Goal: Task Accomplishment & Management: Manage account settings

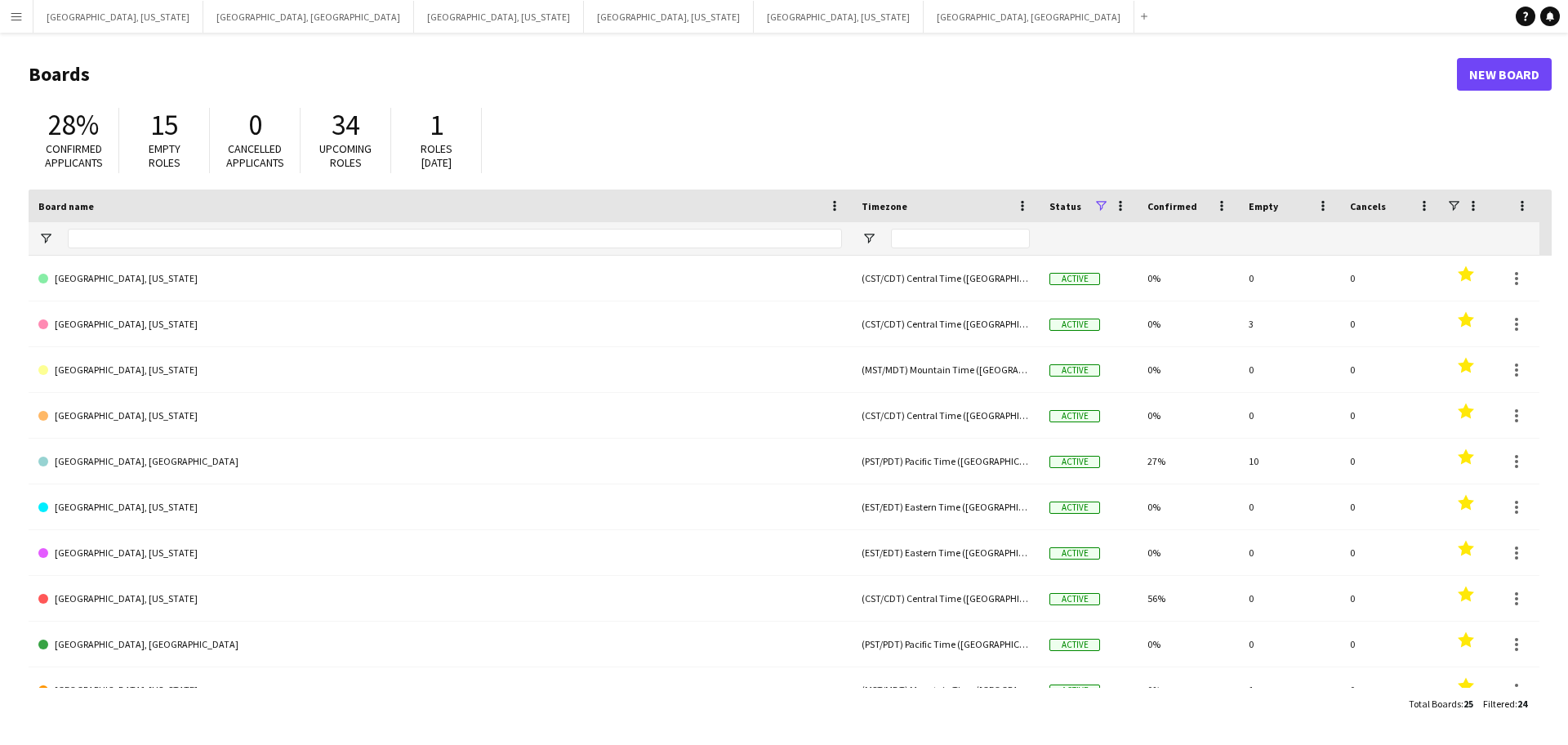
click at [6, 13] on button "Menu" at bounding box center [16, 16] width 33 height 33
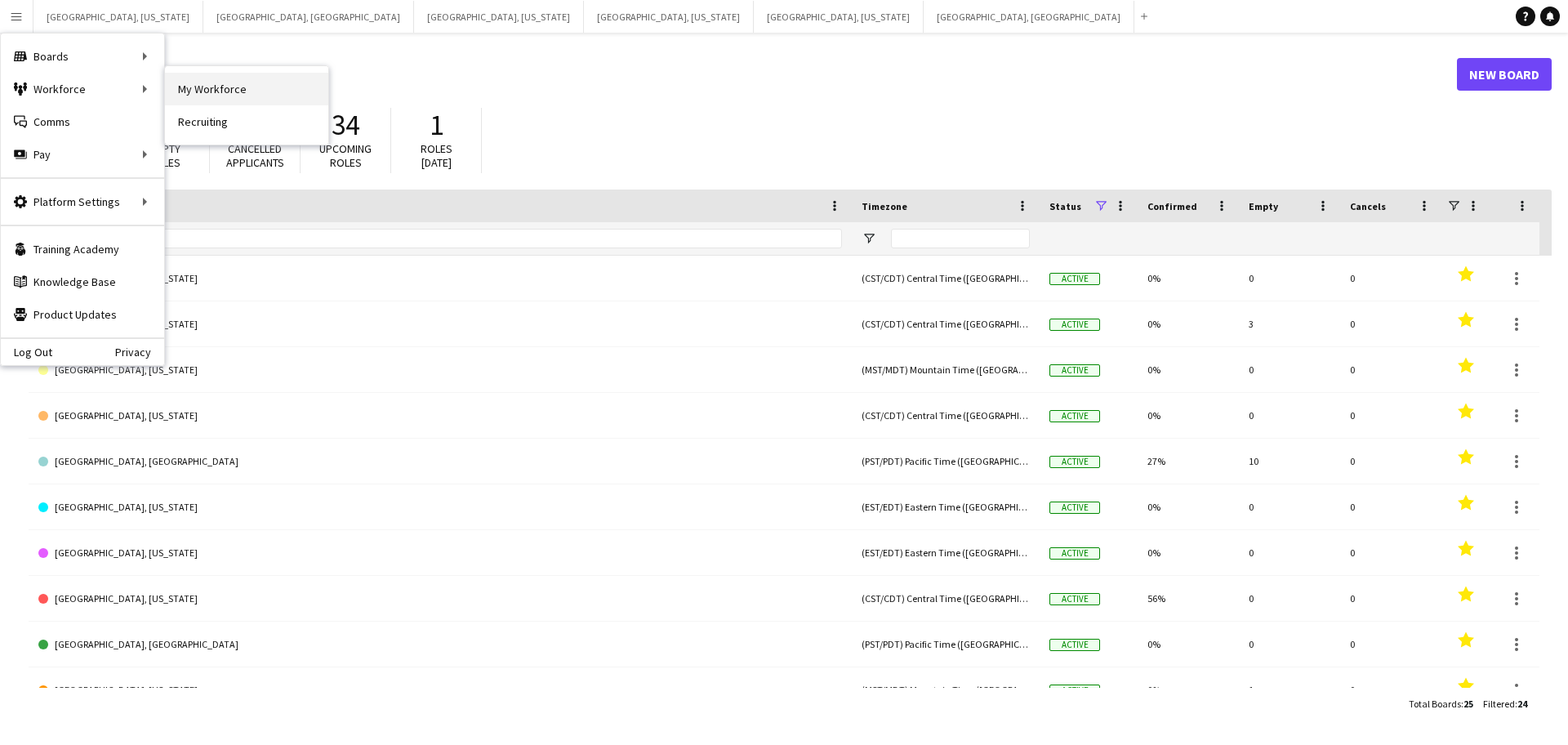
click at [219, 81] on link "My Workforce" at bounding box center [247, 89] width 164 height 33
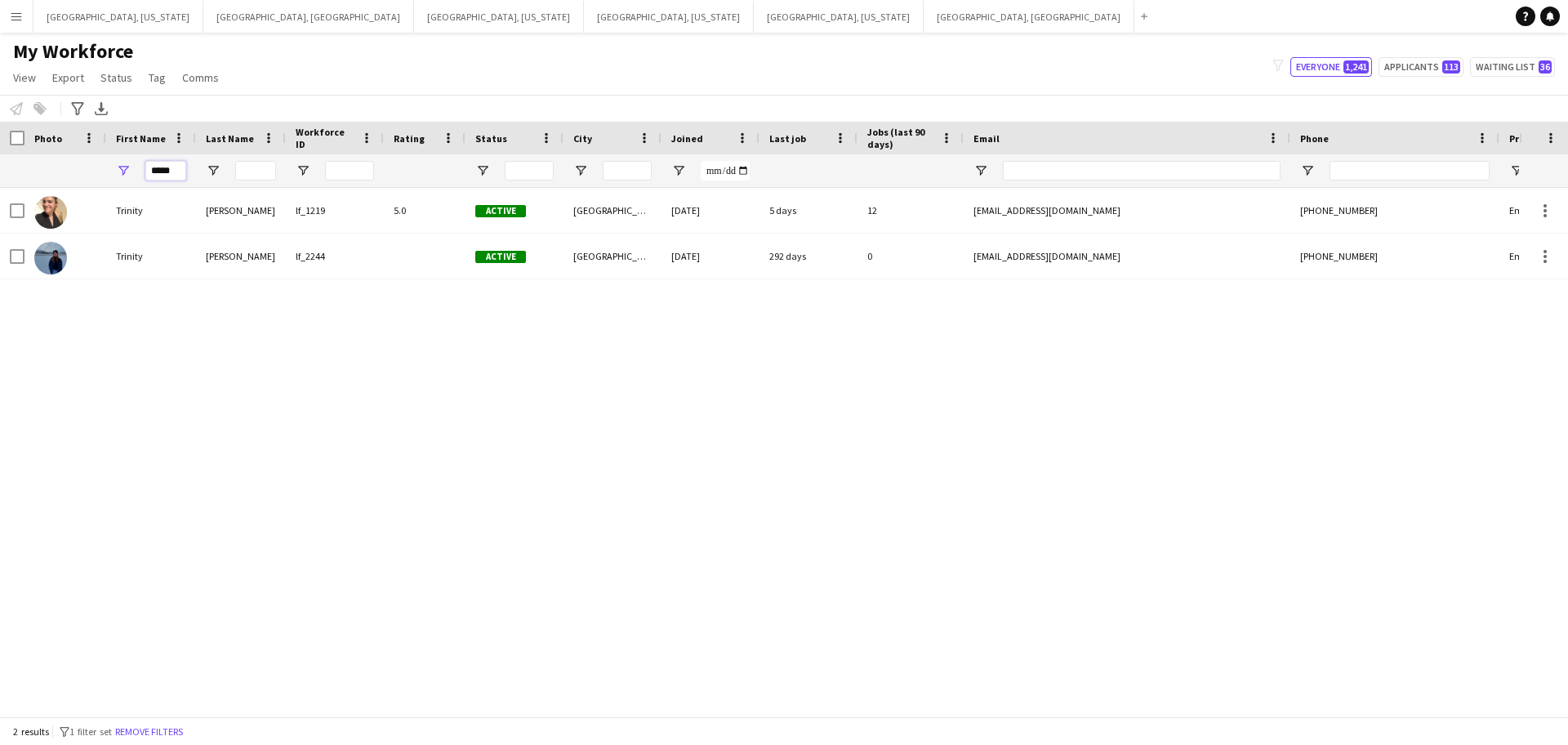
click at [170, 177] on input "*****" at bounding box center [165, 171] width 40 height 19
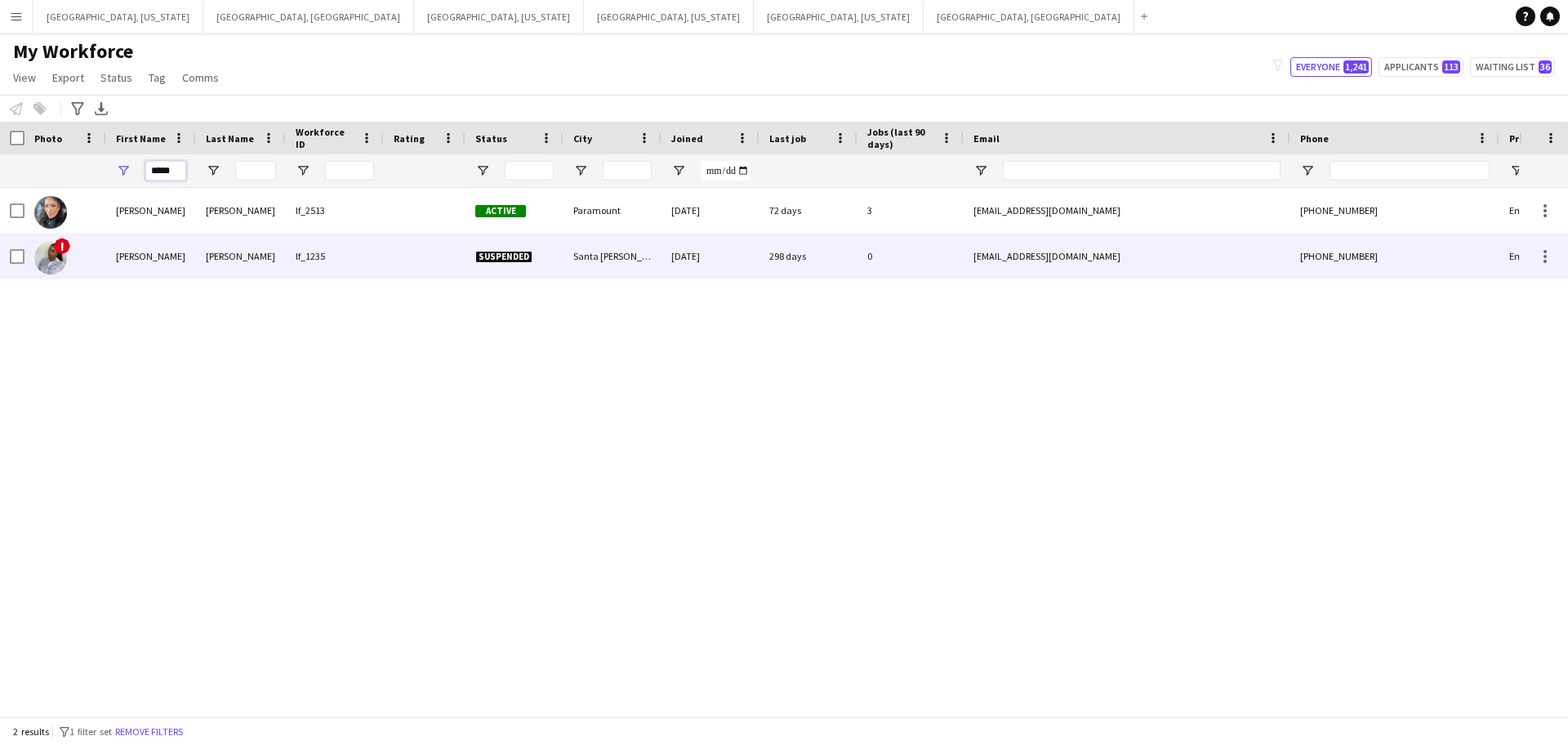
type input "*****"
click at [261, 252] on div "Perez" at bounding box center [241, 256] width 90 height 45
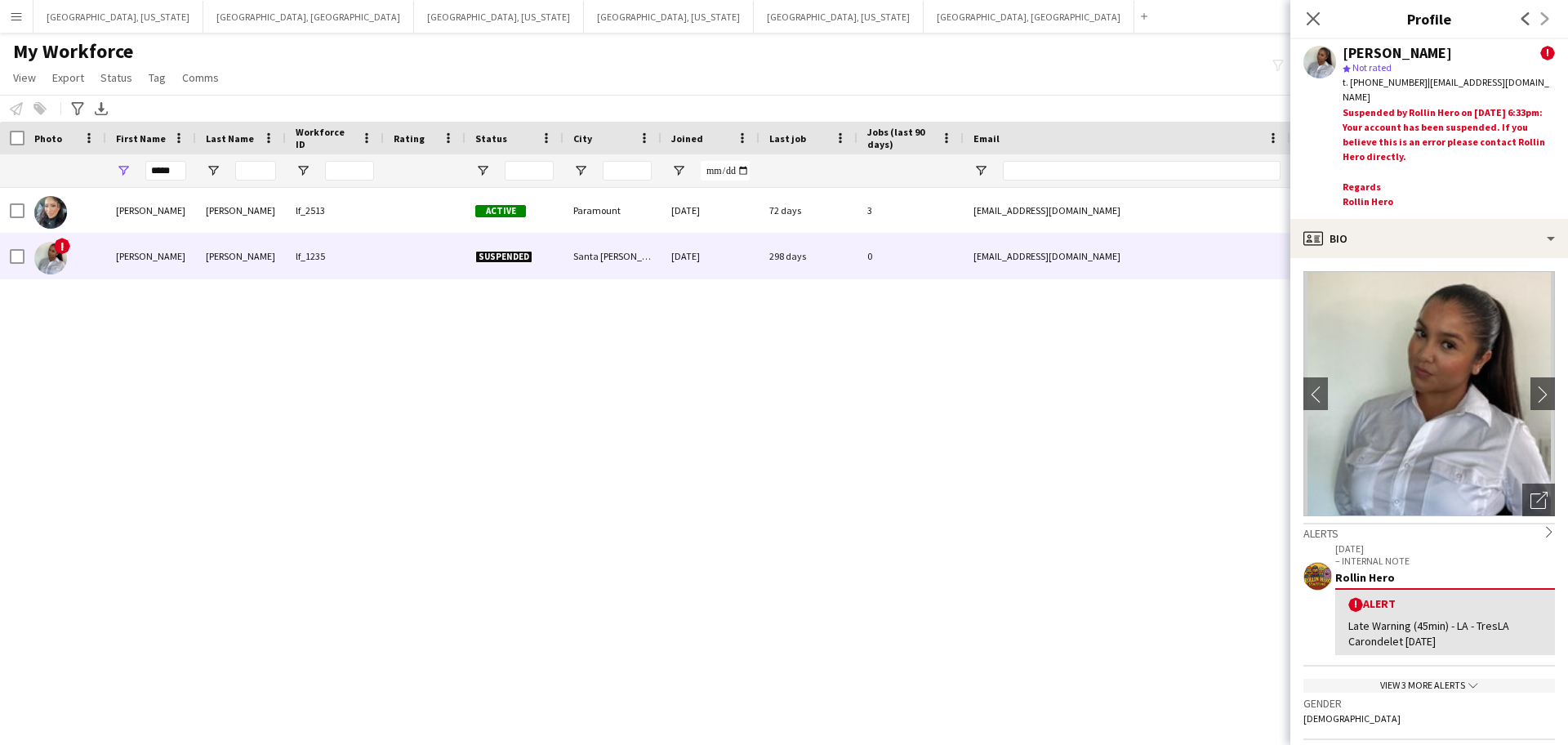
click at [1448, 606] on div "! Alert" at bounding box center [1446, 604] width 193 height 16
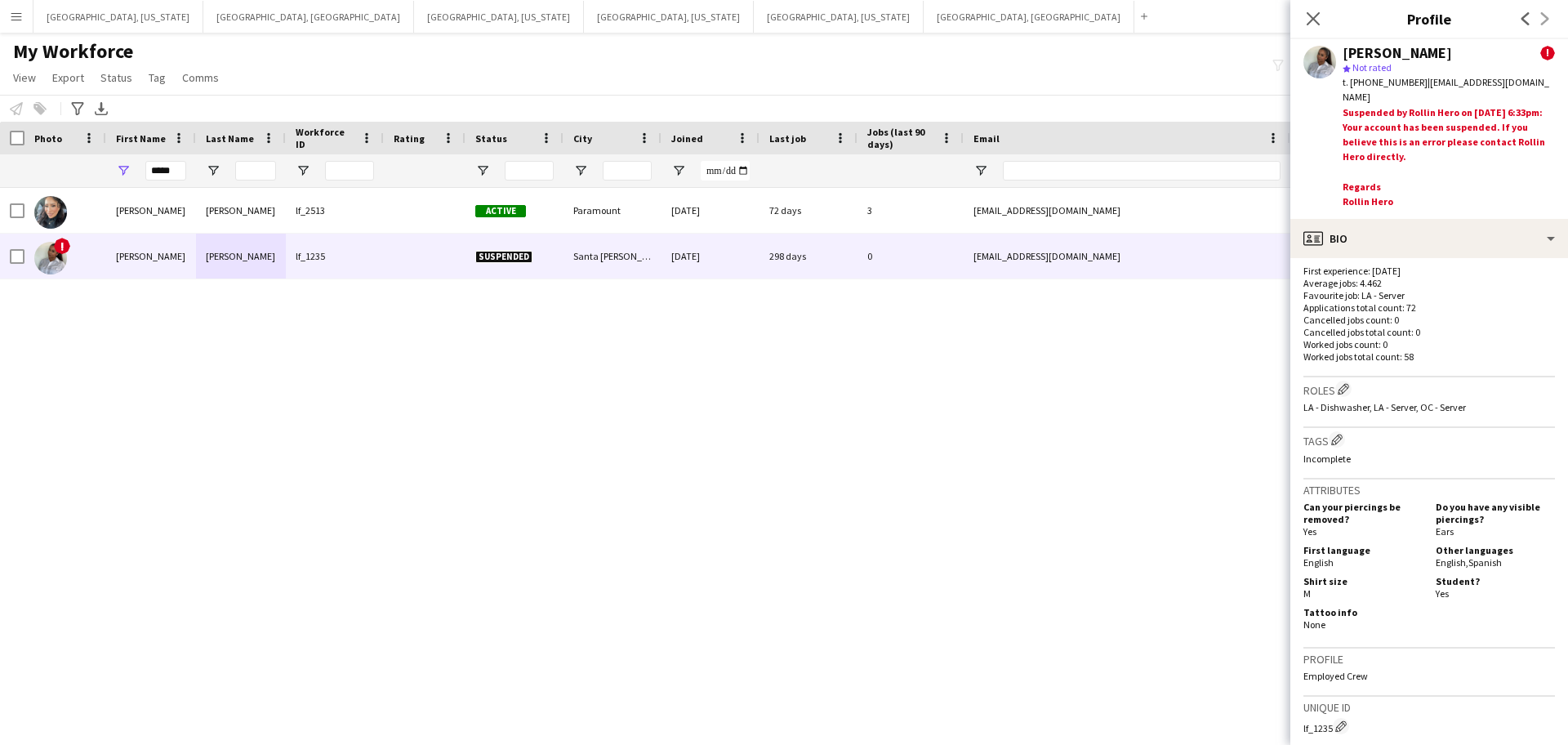
scroll to position [882, 0]
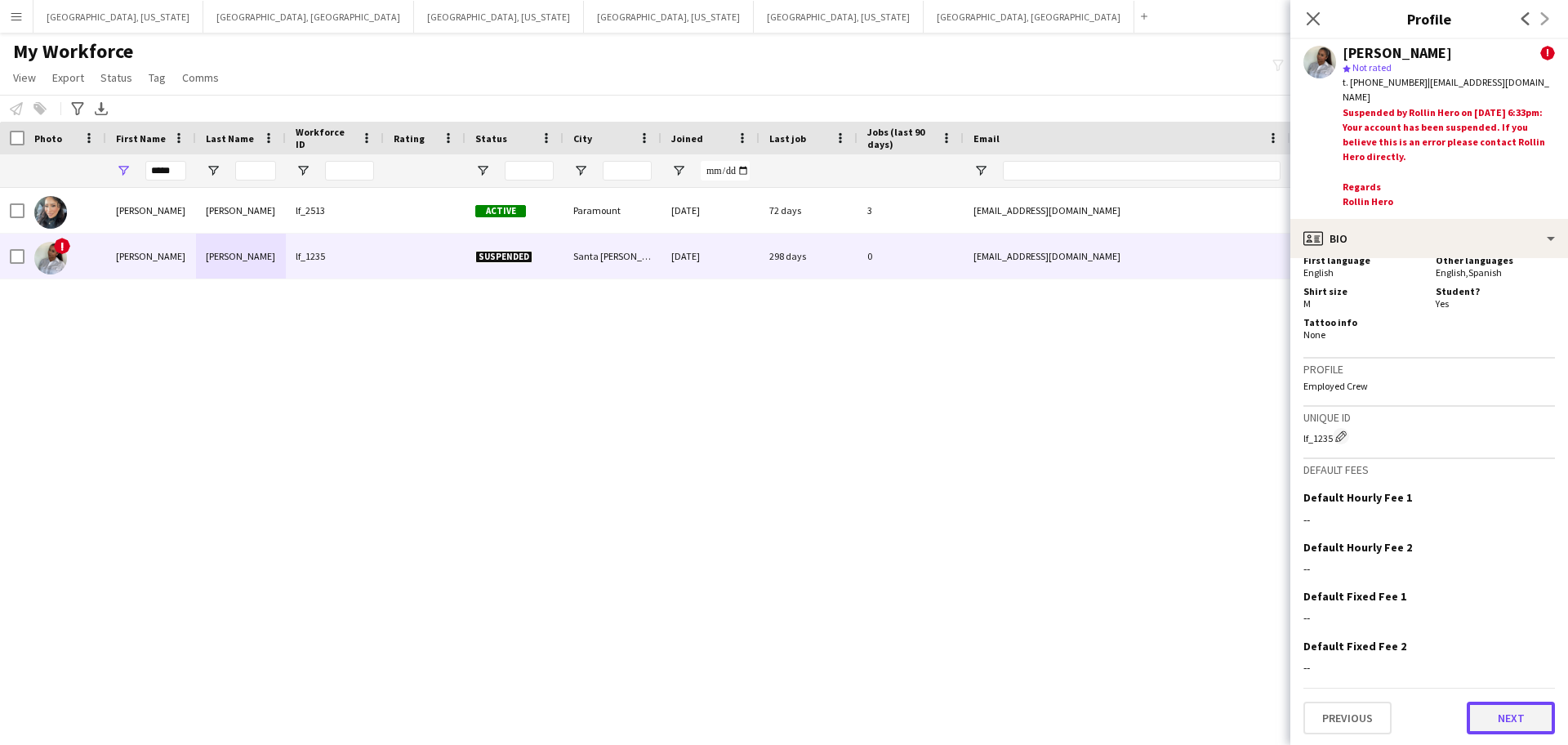
click at [1511, 712] on button "Next" at bounding box center [1511, 718] width 88 height 33
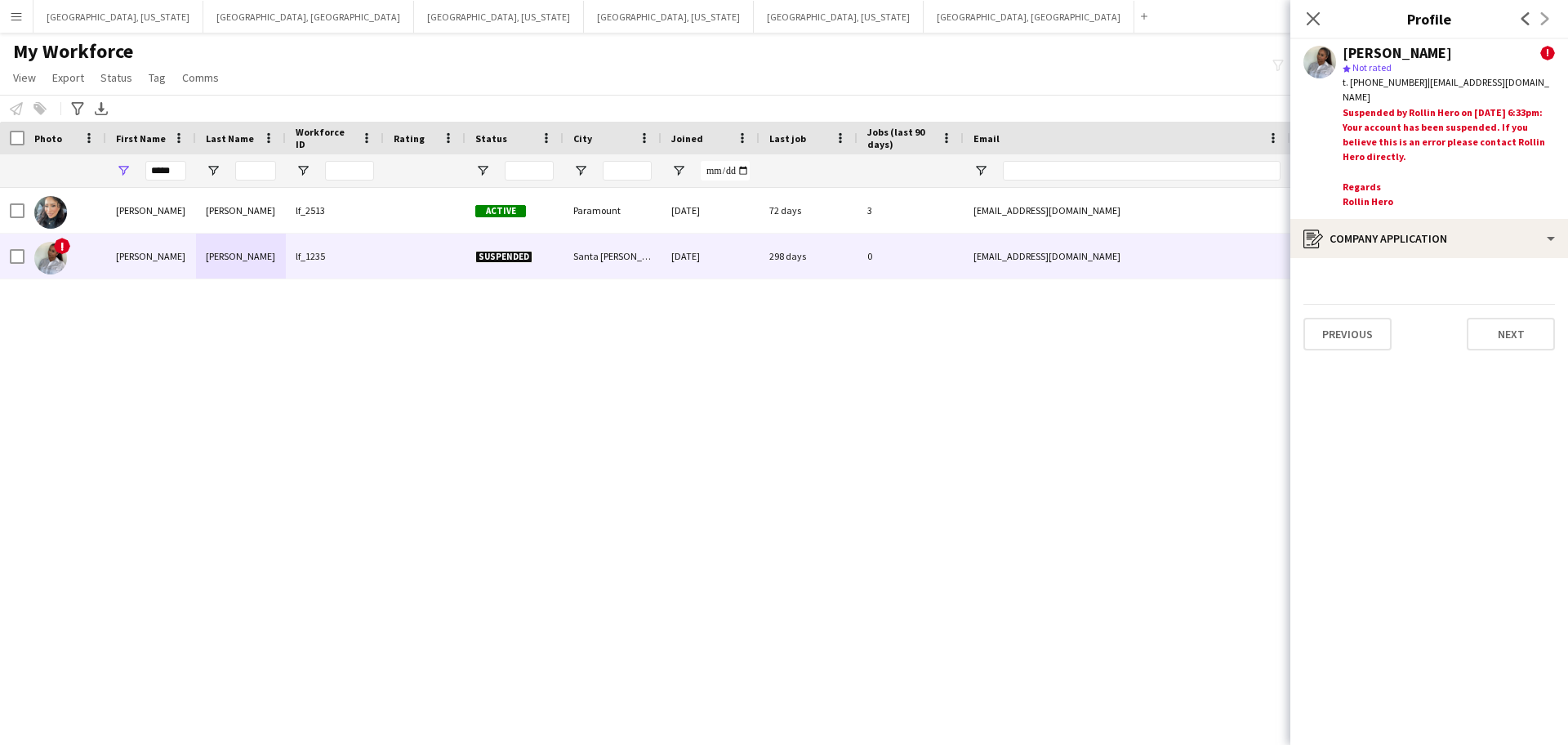
click at [1565, 325] on app-crew-profile-application "Previous Next" at bounding box center [1430, 502] width 278 height 487
click at [1508, 329] on button "Next" at bounding box center [1511, 333] width 88 height 33
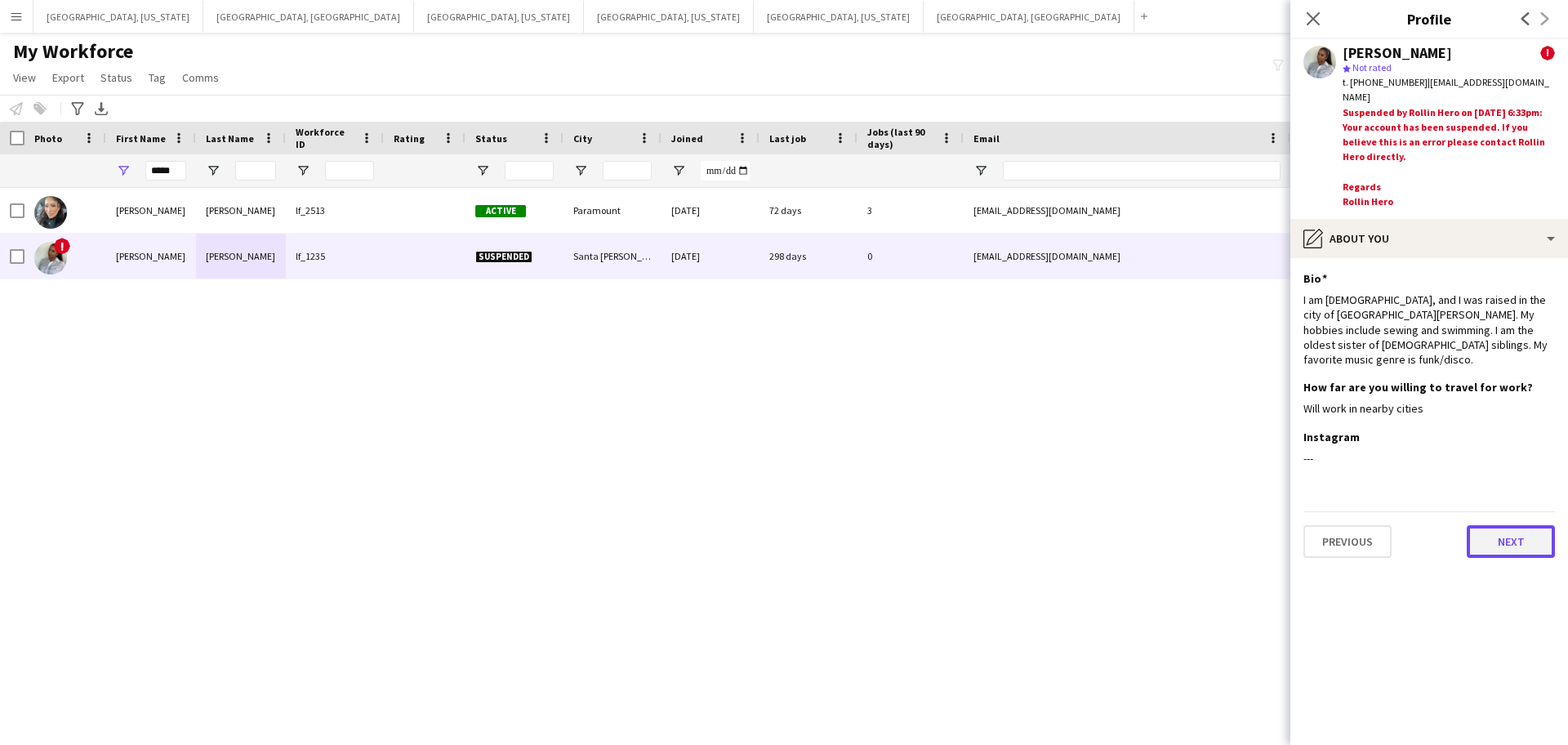
click at [1511, 525] on button "Next" at bounding box center [1511, 541] width 88 height 33
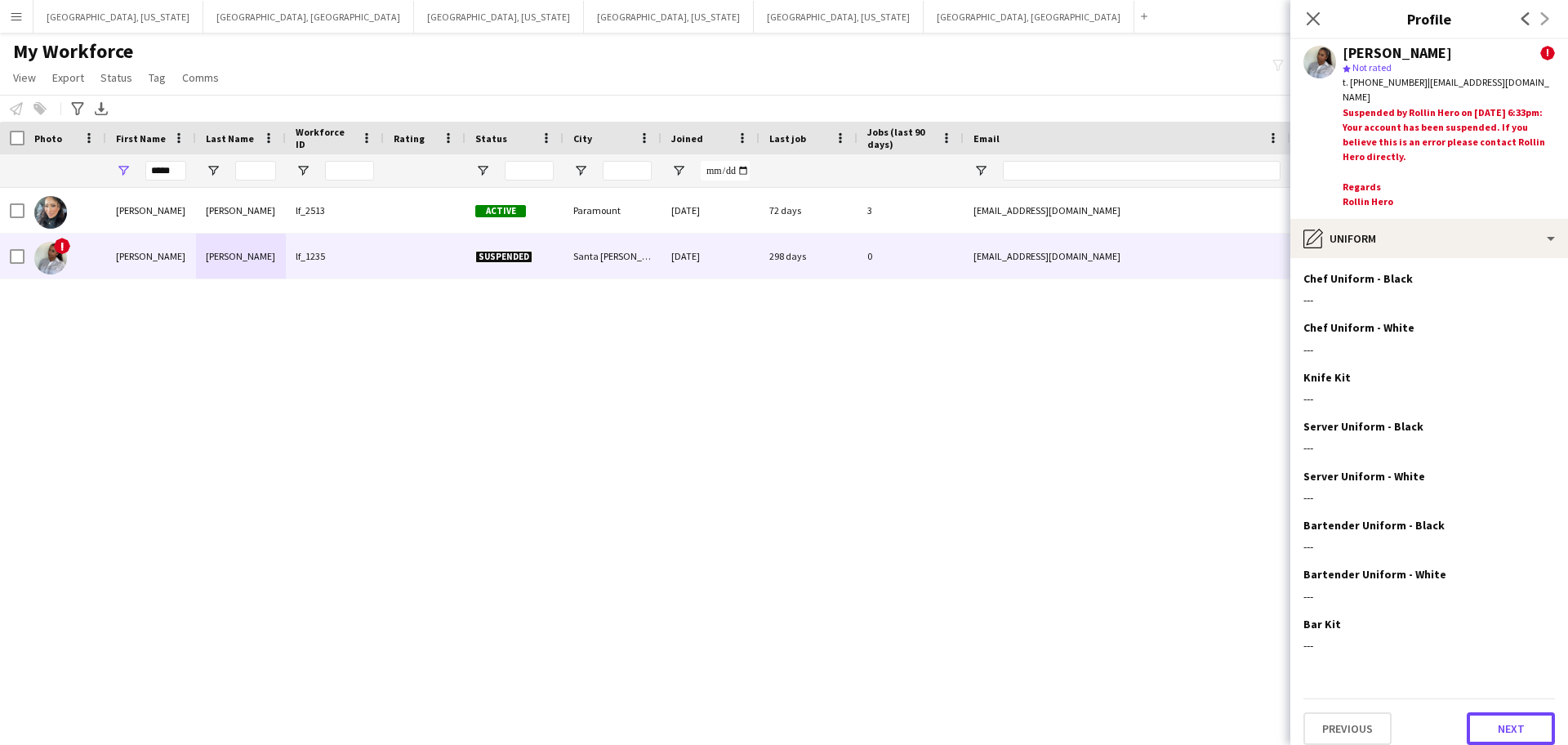
drag, startPoint x: 1499, startPoint y: 727, endPoint x: 1508, endPoint y: 706, distance: 22.8
click at [1499, 727] on button "Next" at bounding box center [1511, 728] width 88 height 33
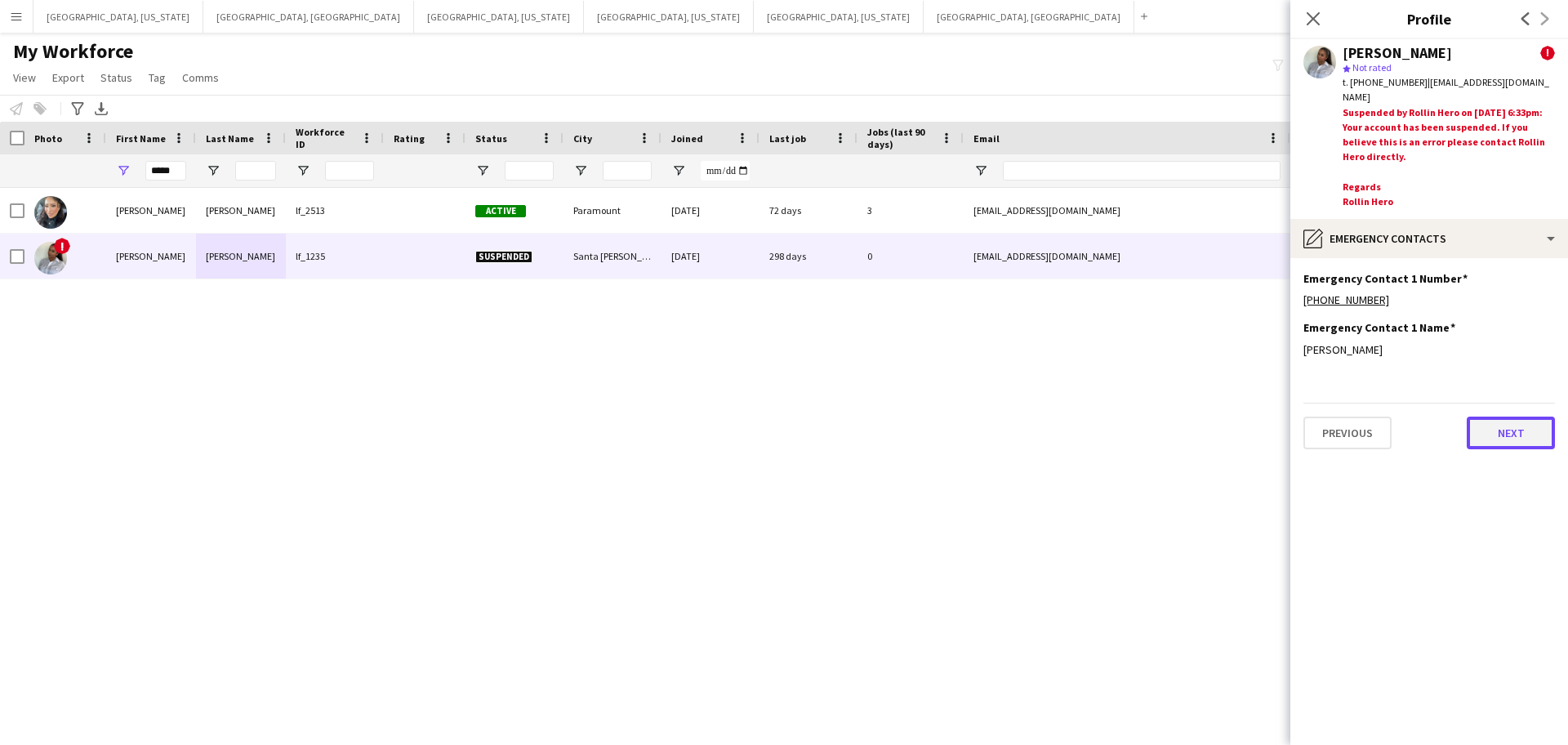
click at [1509, 419] on button "Next" at bounding box center [1511, 433] width 88 height 33
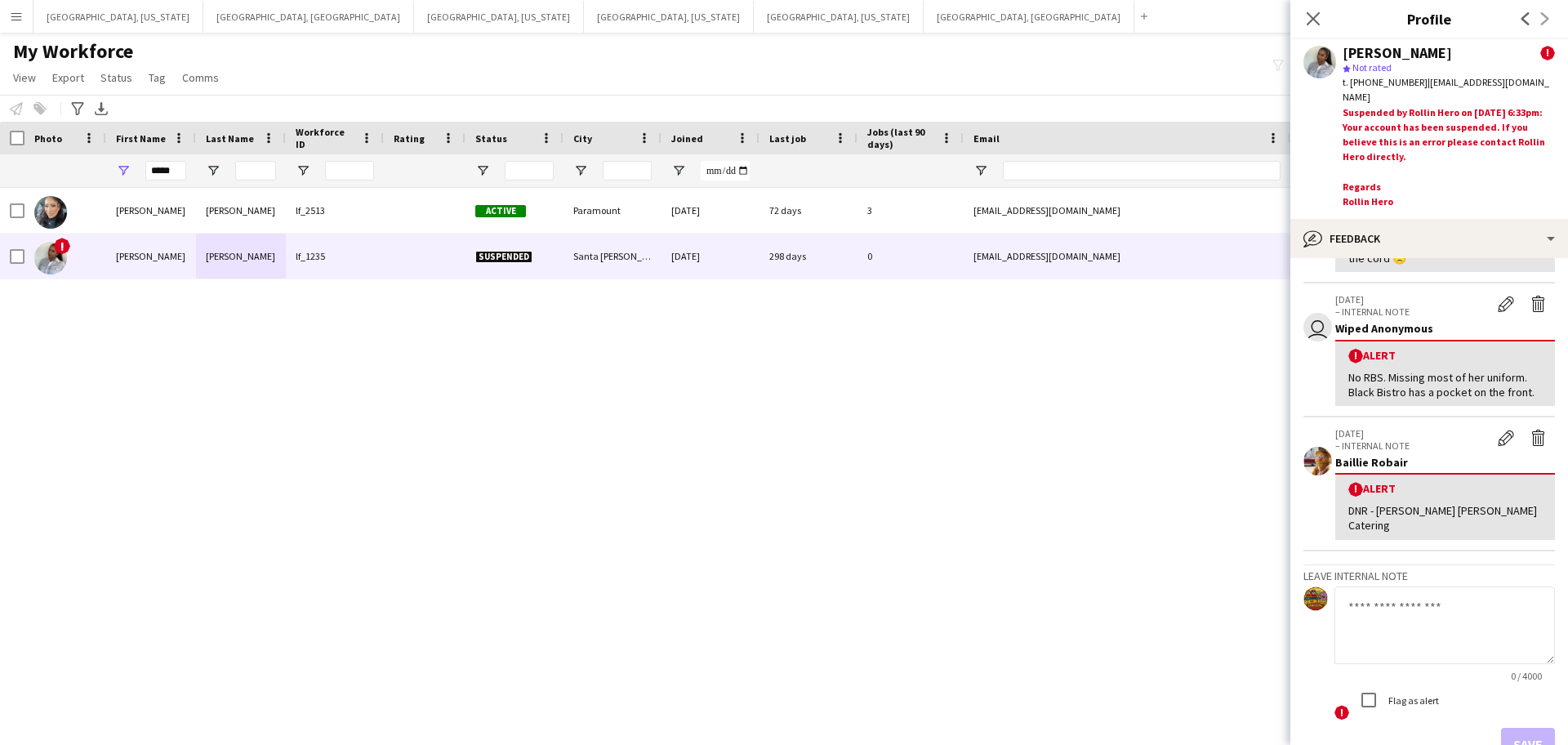
scroll to position [620, 0]
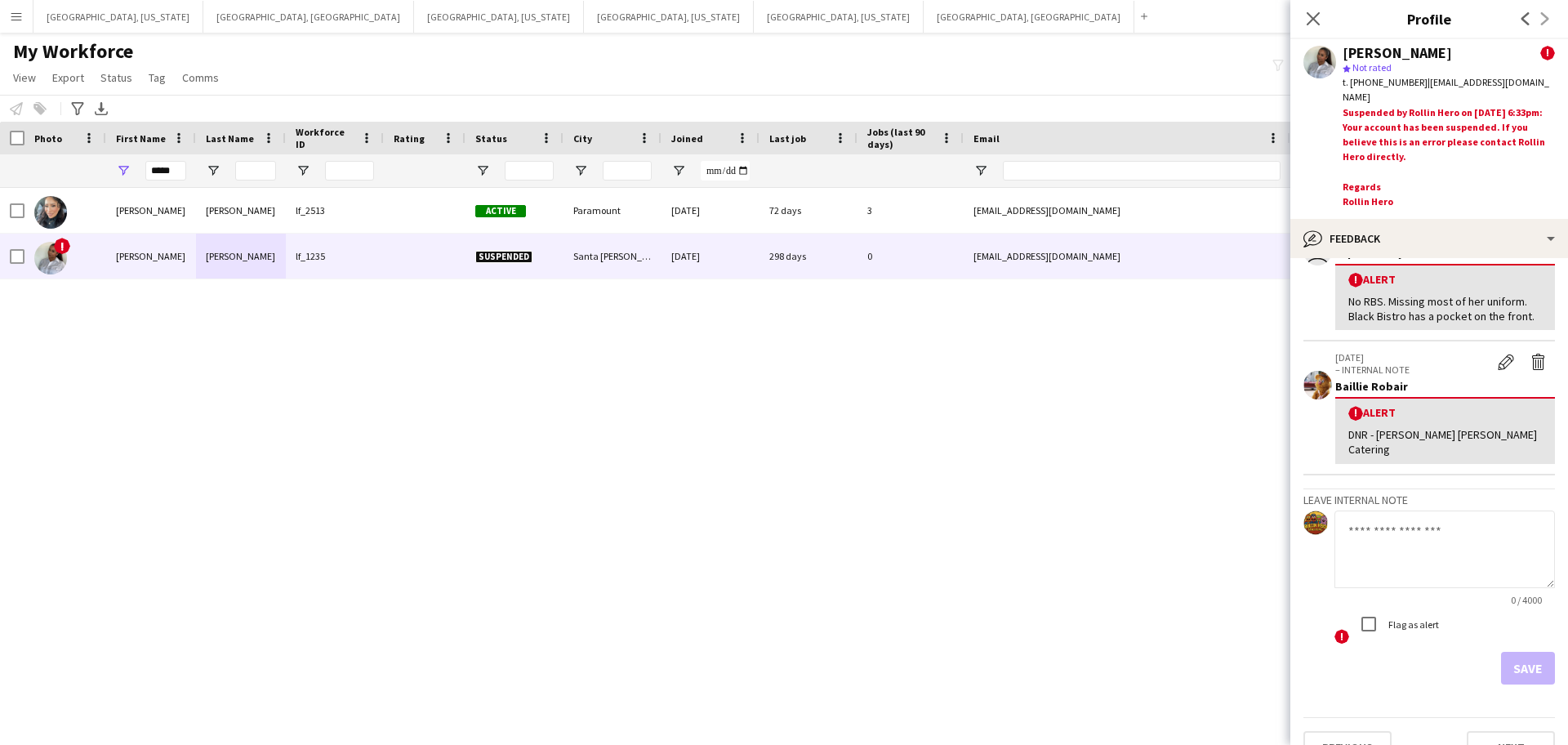
click at [1404, 511] on textarea at bounding box center [1445, 550] width 221 height 77
click at [1530, 511] on textarea "**********" at bounding box center [1445, 550] width 221 height 77
type textarea "**********"
click at [1527, 652] on button "Save" at bounding box center [1528, 668] width 54 height 33
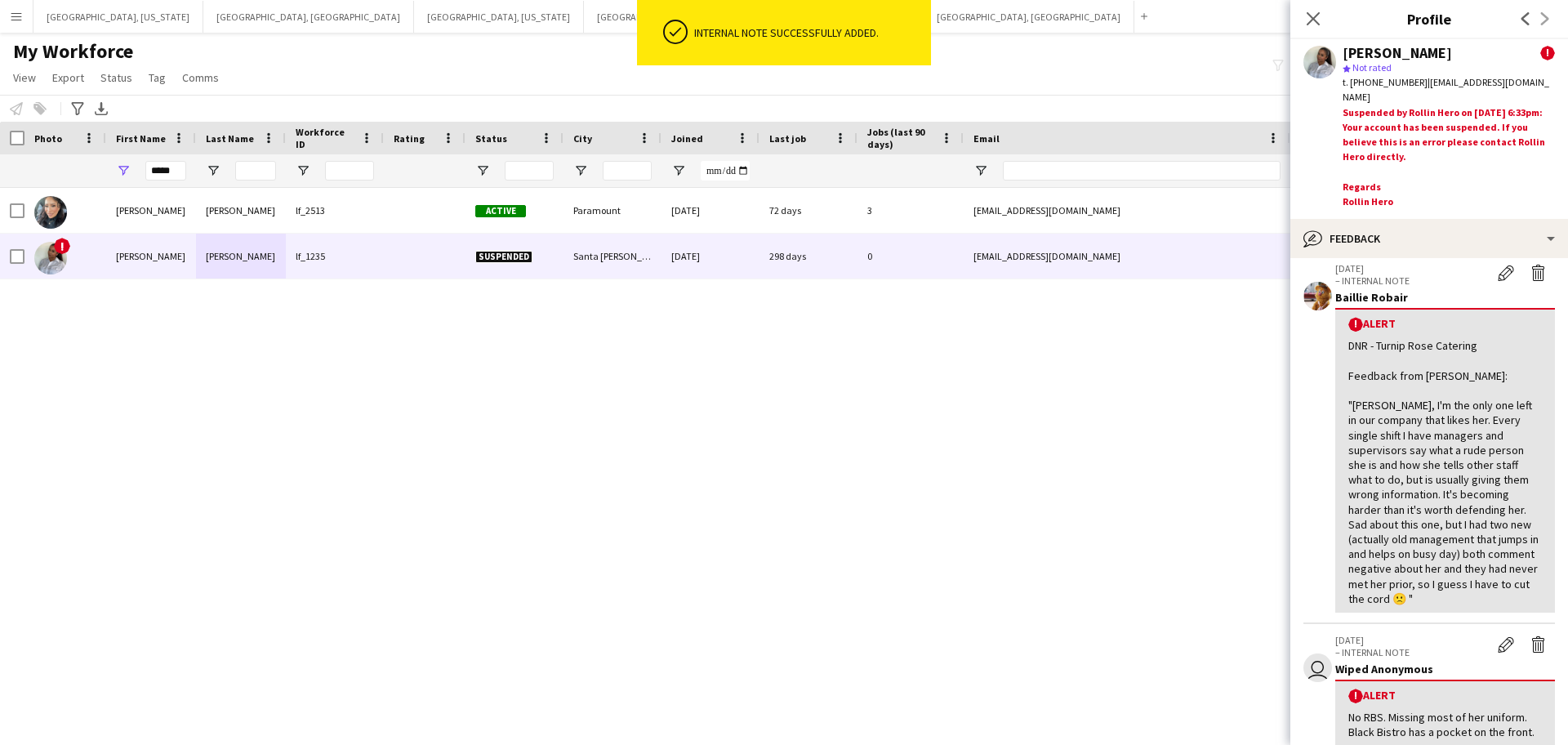
scroll to position [186, 0]
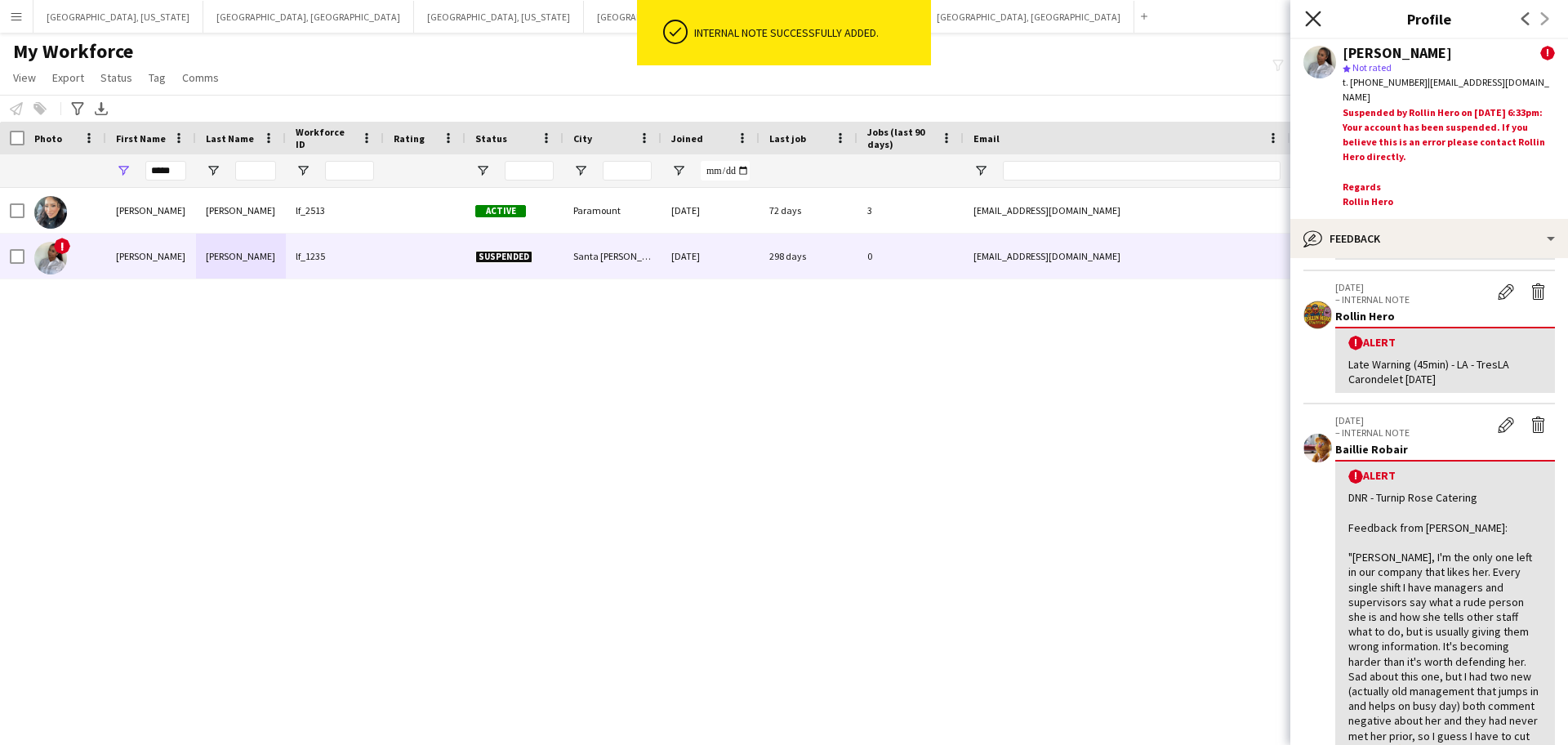
click at [1315, 21] on icon at bounding box center [1313, 18] width 16 height 16
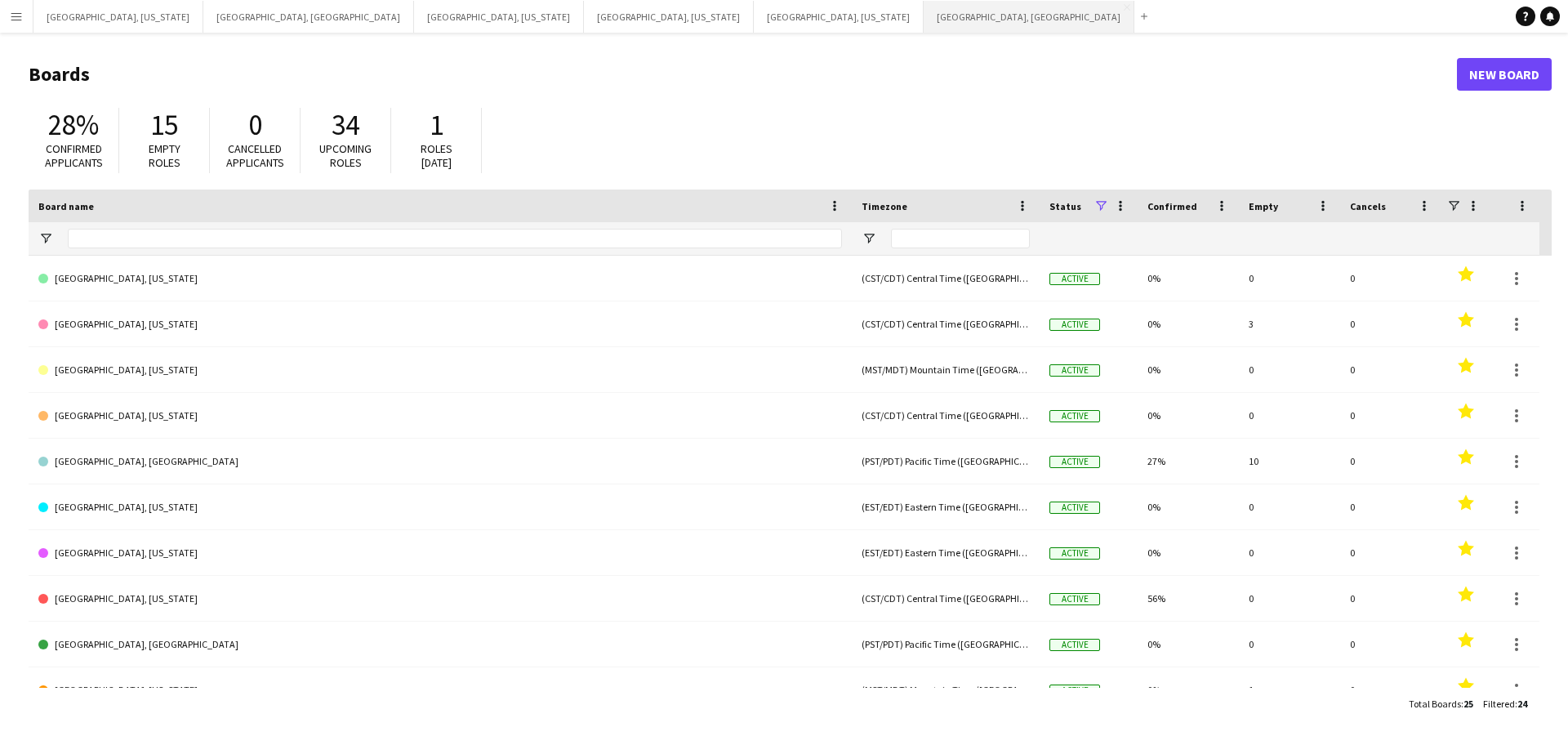
click at [924, 18] on button "[GEOGRAPHIC_DATA], [GEOGRAPHIC_DATA] Close" at bounding box center [1030, 17] width 211 height 32
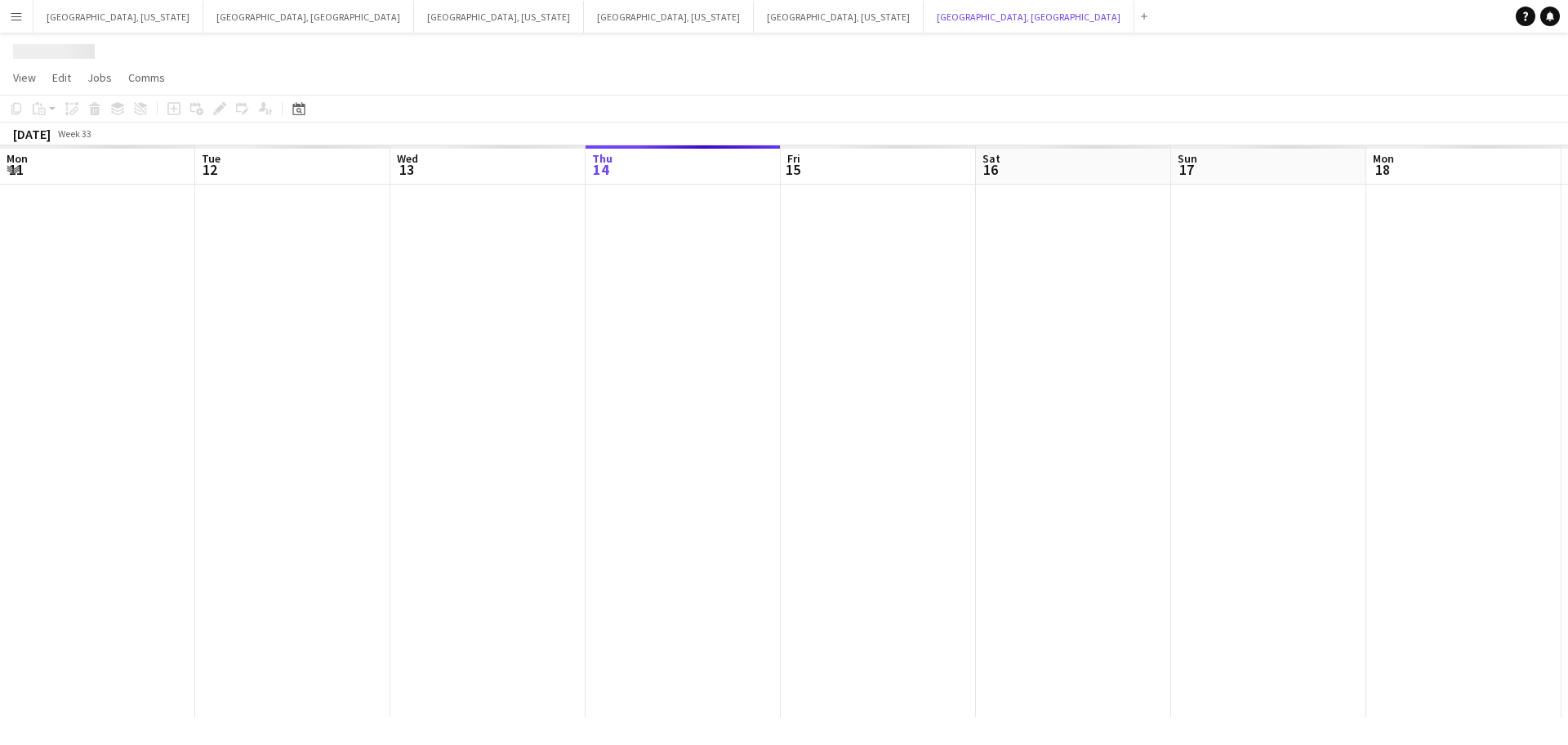
scroll to position [0, 390]
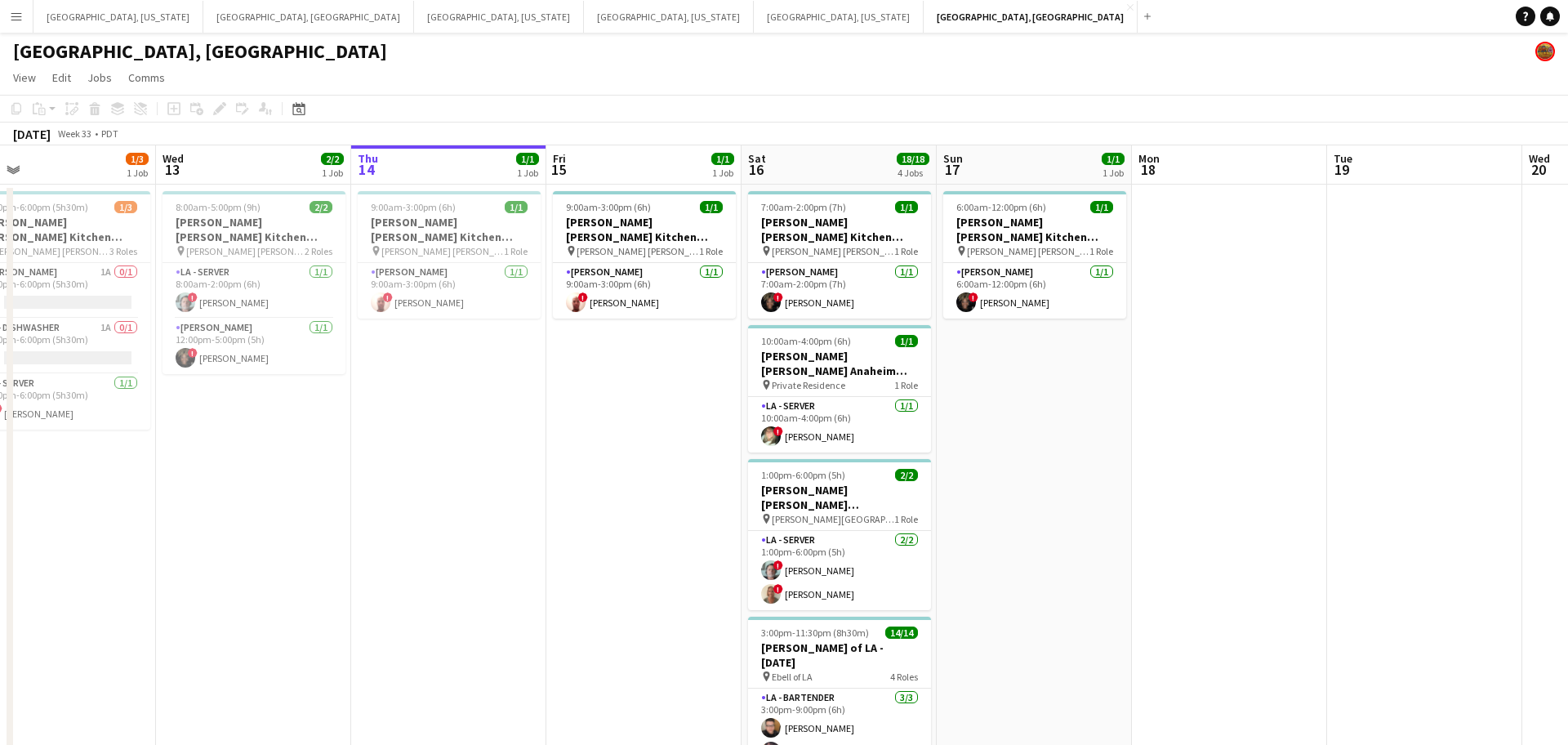
drag, startPoint x: 419, startPoint y: 410, endPoint x: 602, endPoint y: 387, distance: 184.4
click at [597, 388] on app-calendar-viewport "Sun 10 Mon 11 Tue 12 1/3 1 Job Wed 13 2/2 1 Job Thu 14 1/1 1 Job Fri 15 1/1 1 J…" at bounding box center [784, 520] width 1568 height 750
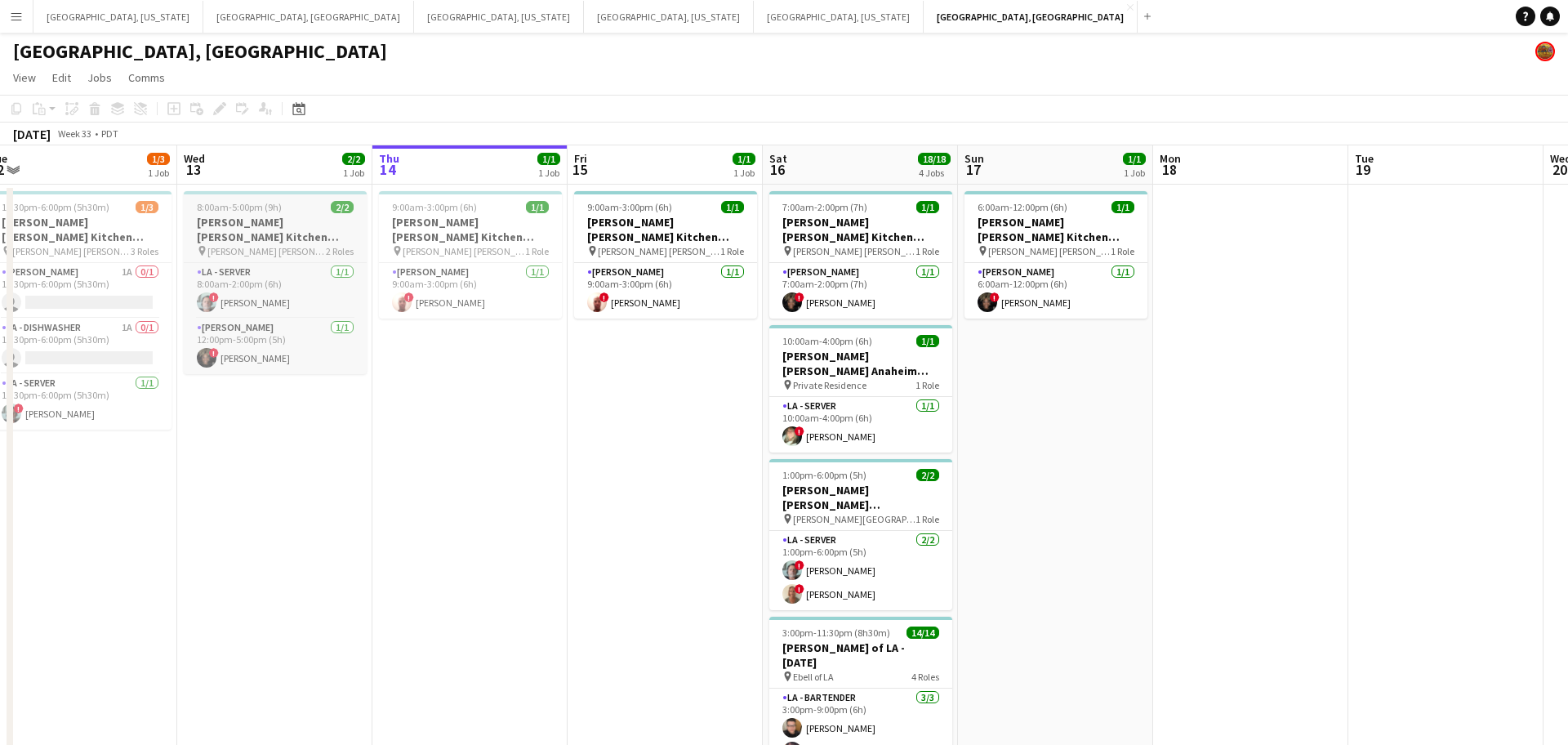
click at [253, 213] on app-job-card "8:00am-5:00pm (9h) 2/2 [PERSON_NAME] [PERSON_NAME] Kitchen [DATE] pin [PERSON_N…" at bounding box center [275, 282] width 183 height 183
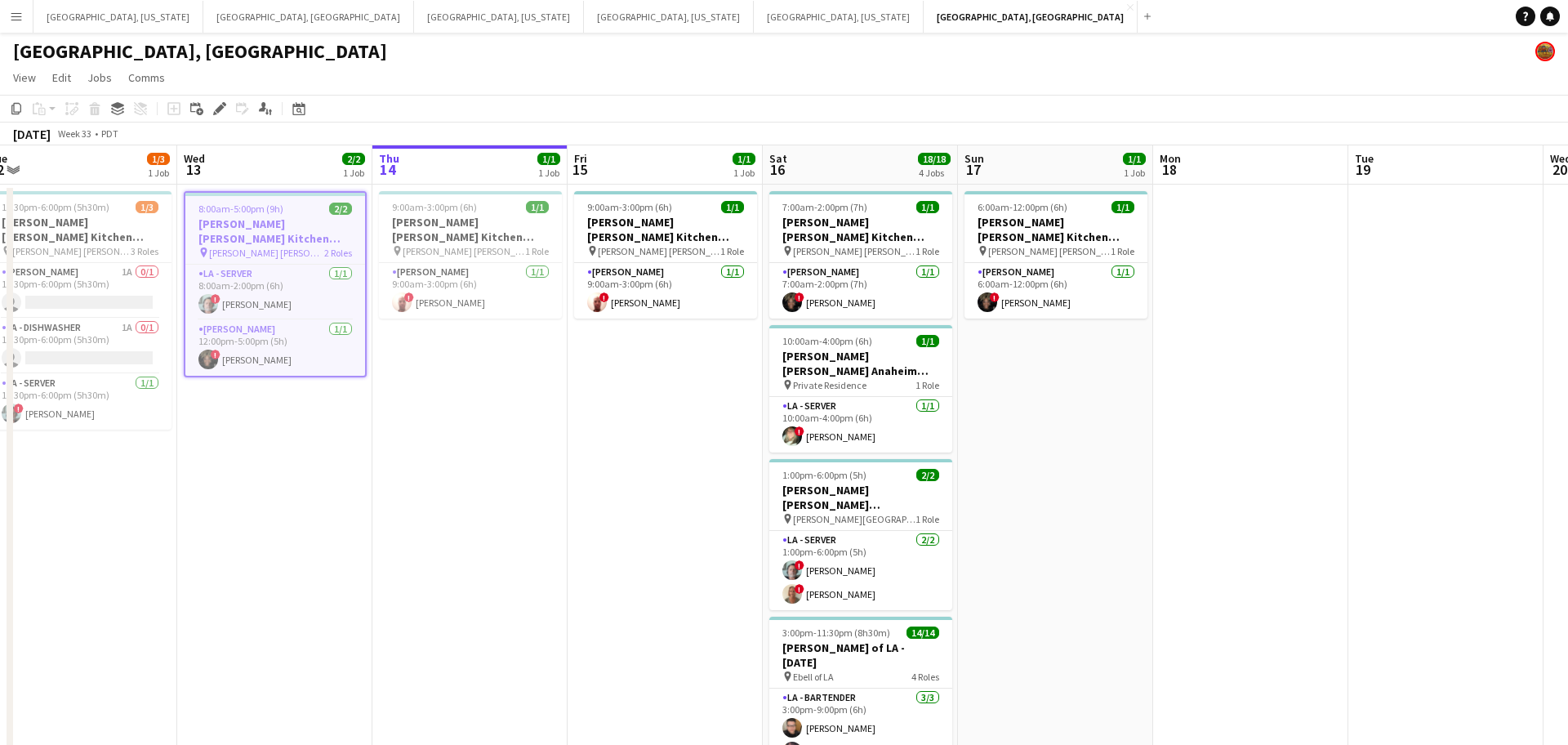
drag, startPoint x: 219, startPoint y: 109, endPoint x: 1521, endPoint y: 393, distance: 1332.6
click at [219, 108] on icon at bounding box center [219, 109] width 9 height 9
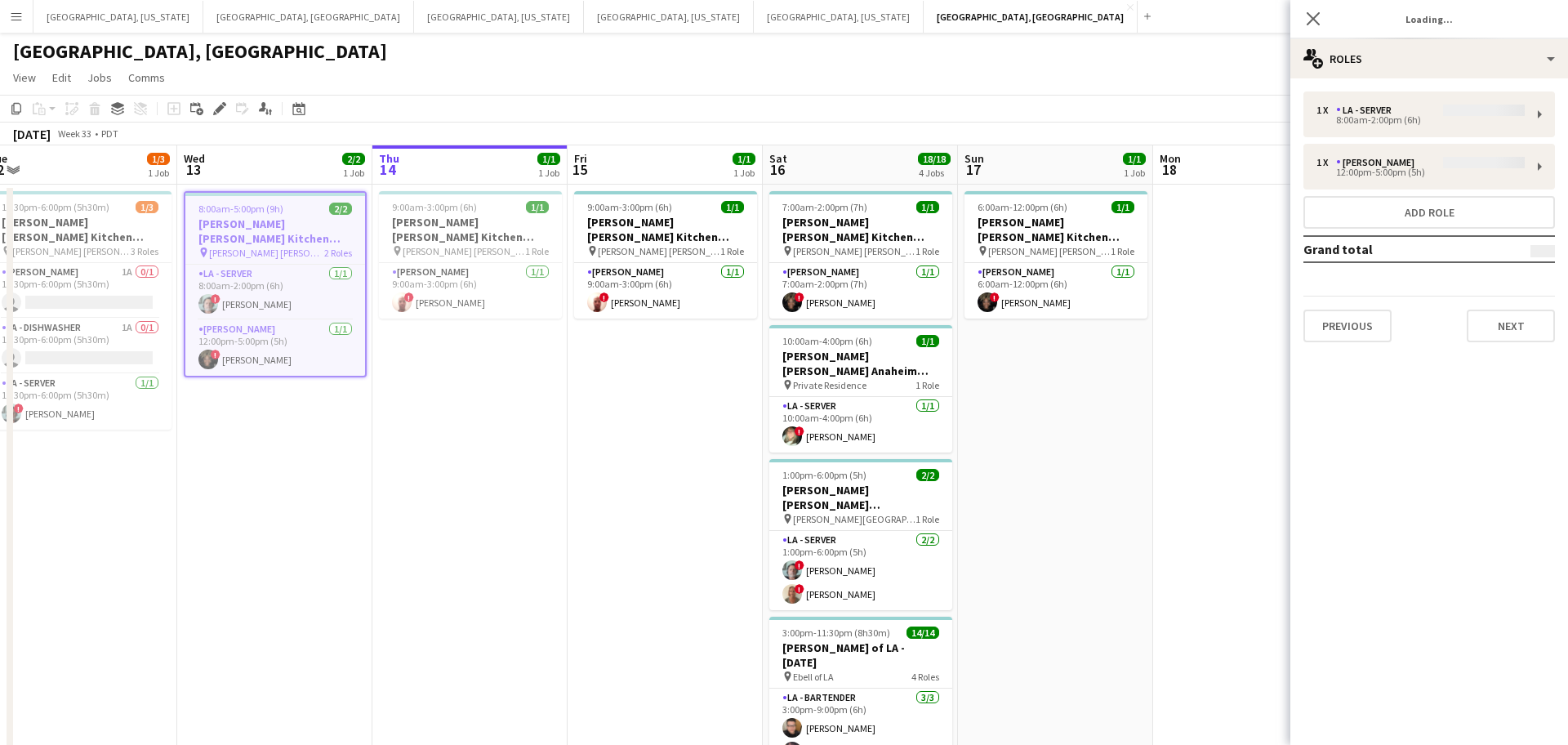
type input "**********"
click at [1528, 317] on button "Next" at bounding box center [1511, 325] width 88 height 33
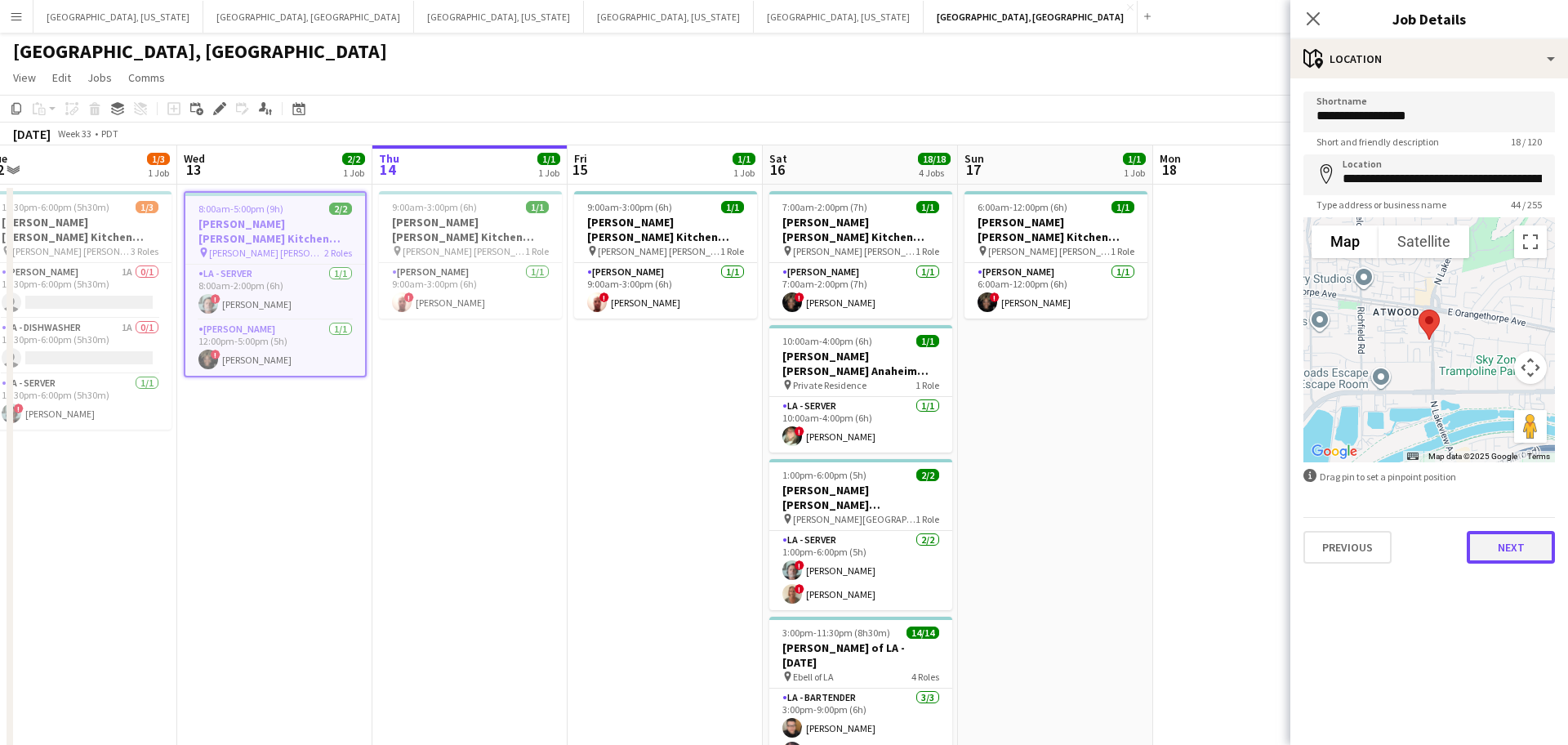
click at [1506, 548] on button "Next" at bounding box center [1511, 547] width 88 height 33
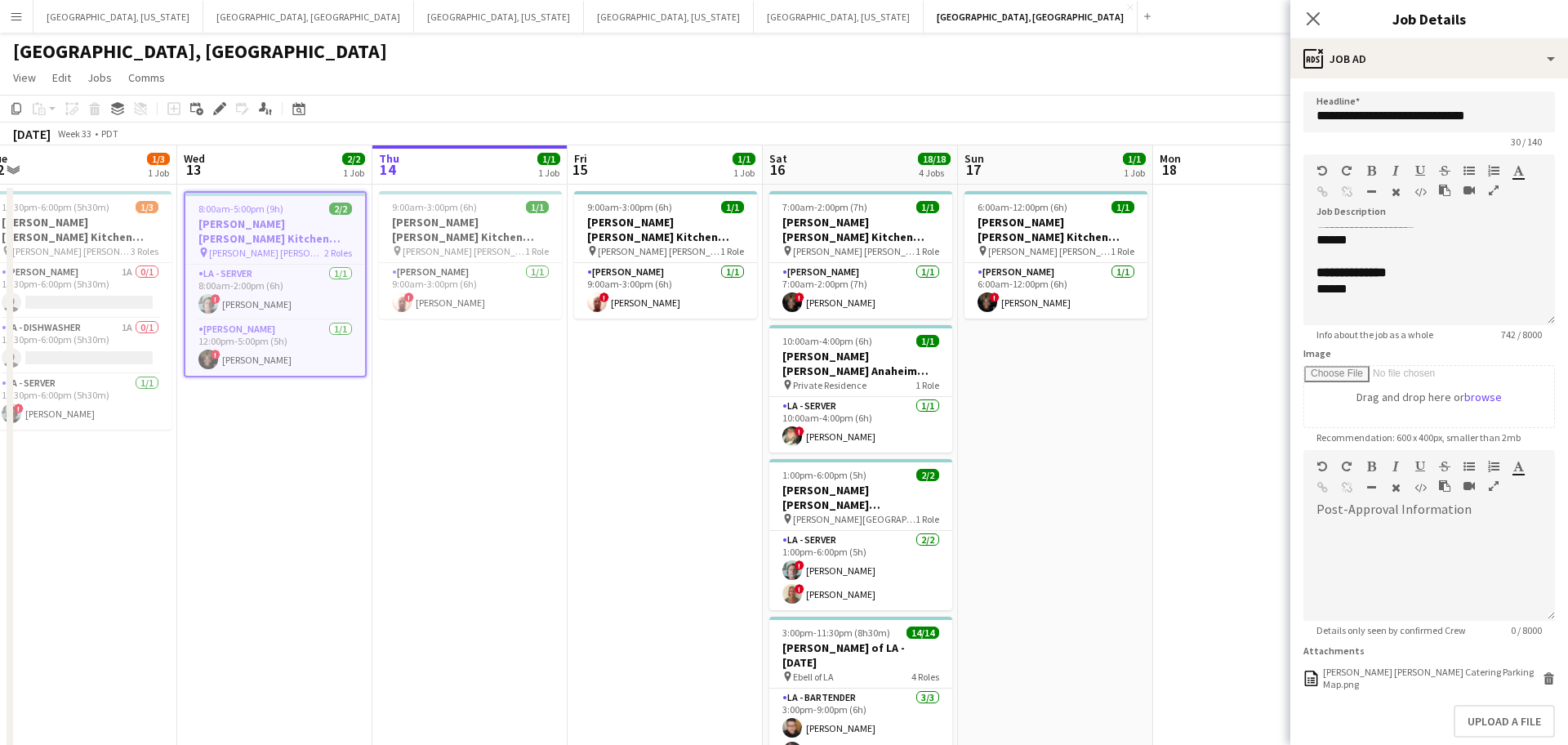
scroll to position [127, 0]
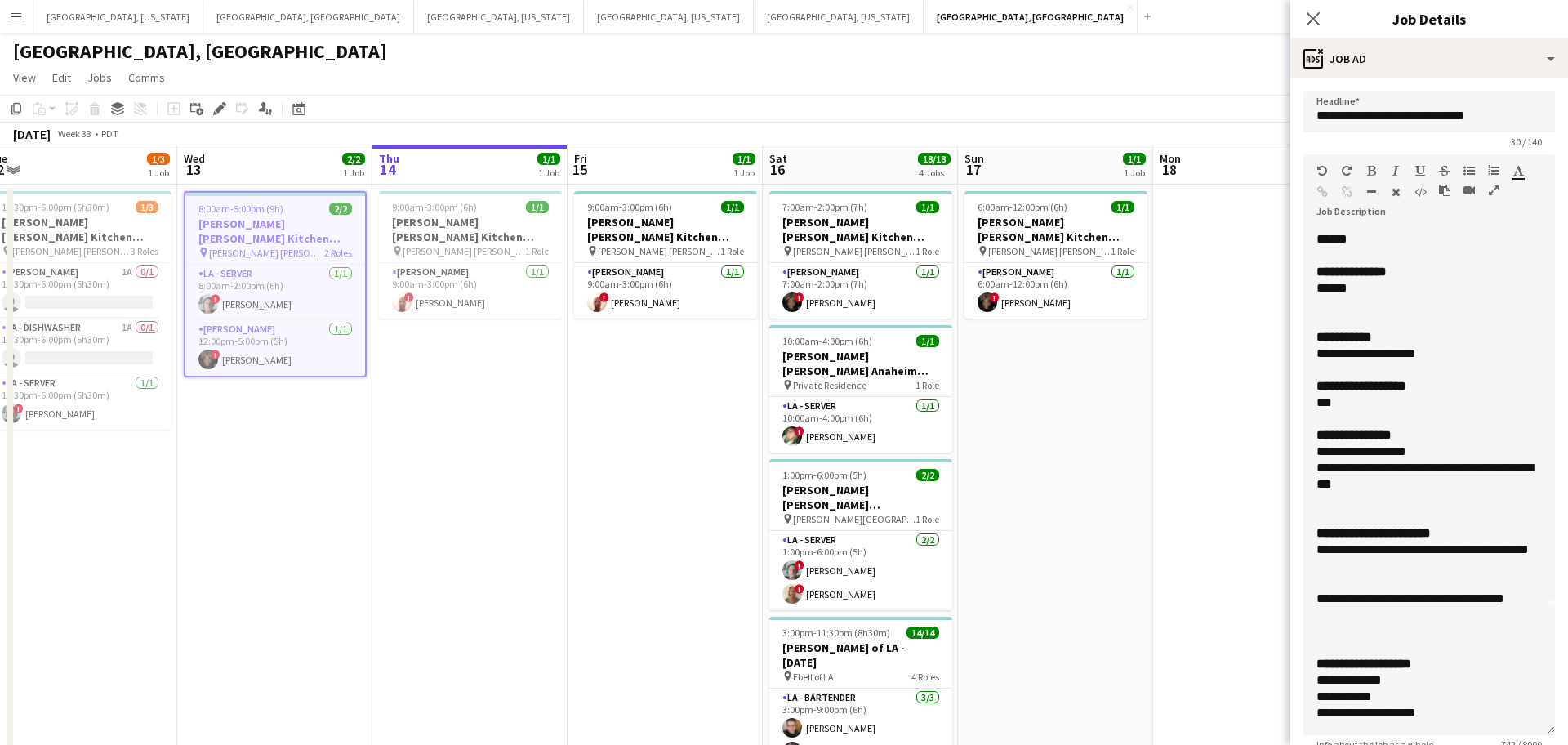
drag, startPoint x: 1551, startPoint y: 318, endPoint x: 1438, endPoint y: 541, distance: 250.0
click at [1499, 735] on div "**********" at bounding box center [1429, 481] width 252 height 508
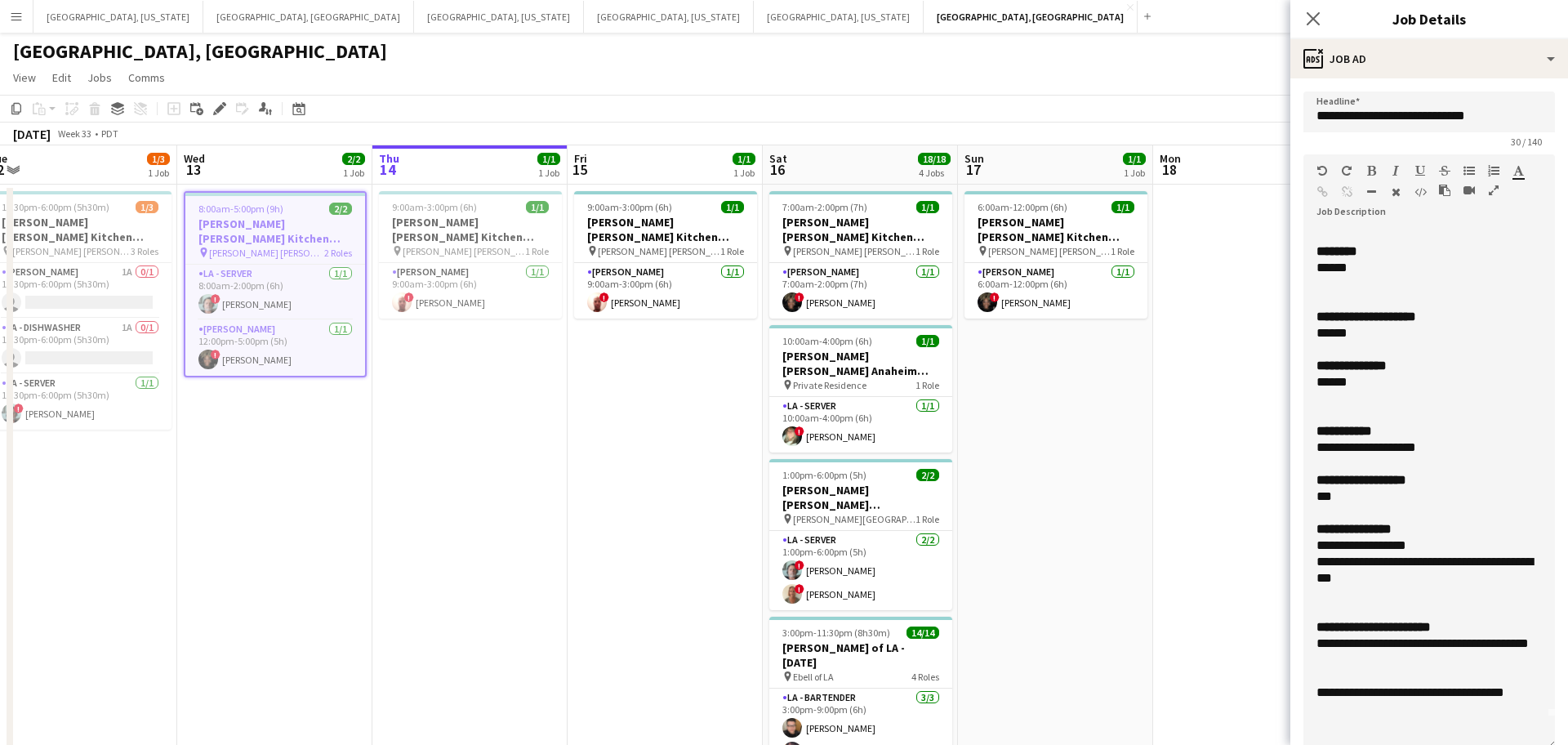
scroll to position [82, 0]
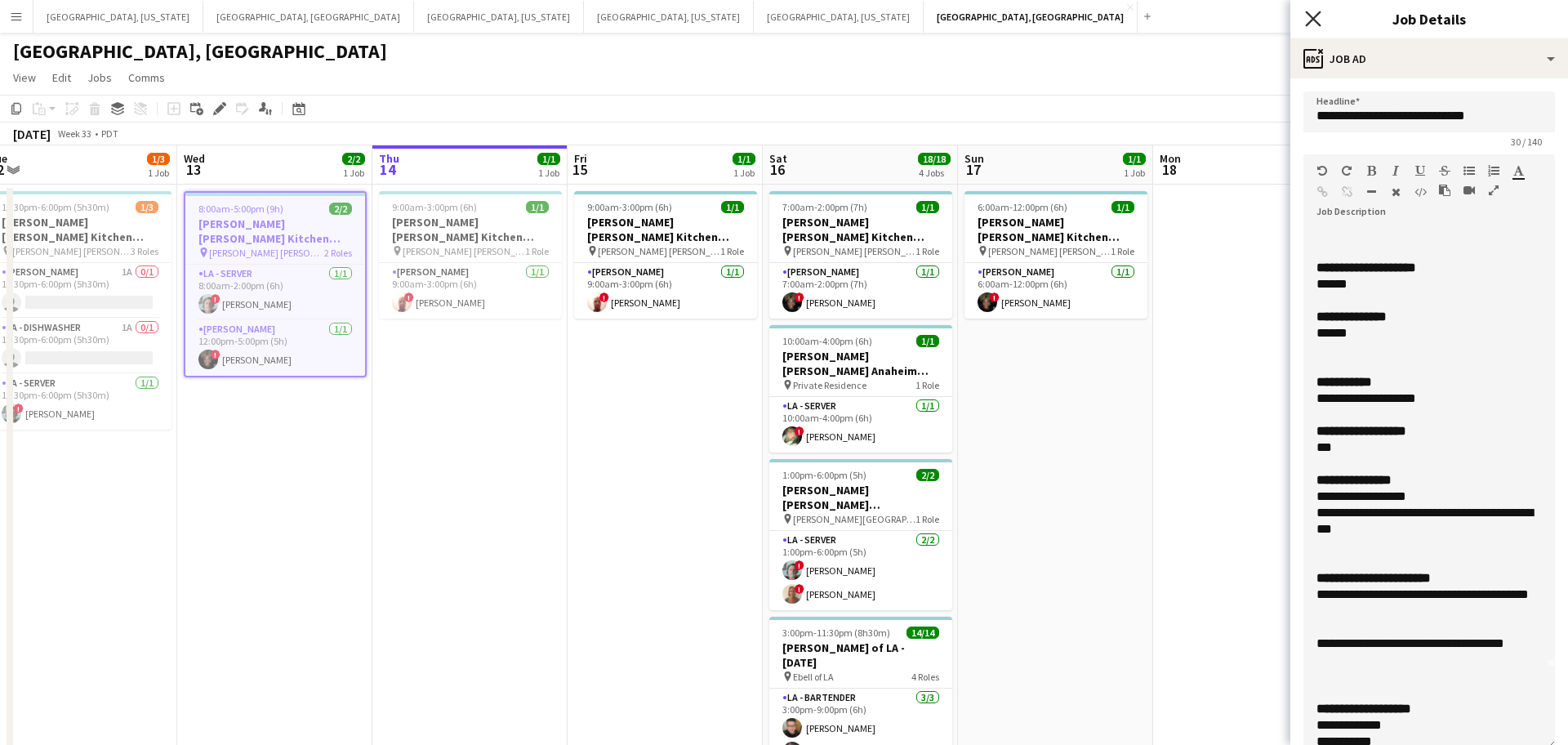
click at [1312, 19] on icon at bounding box center [1313, 18] width 16 height 16
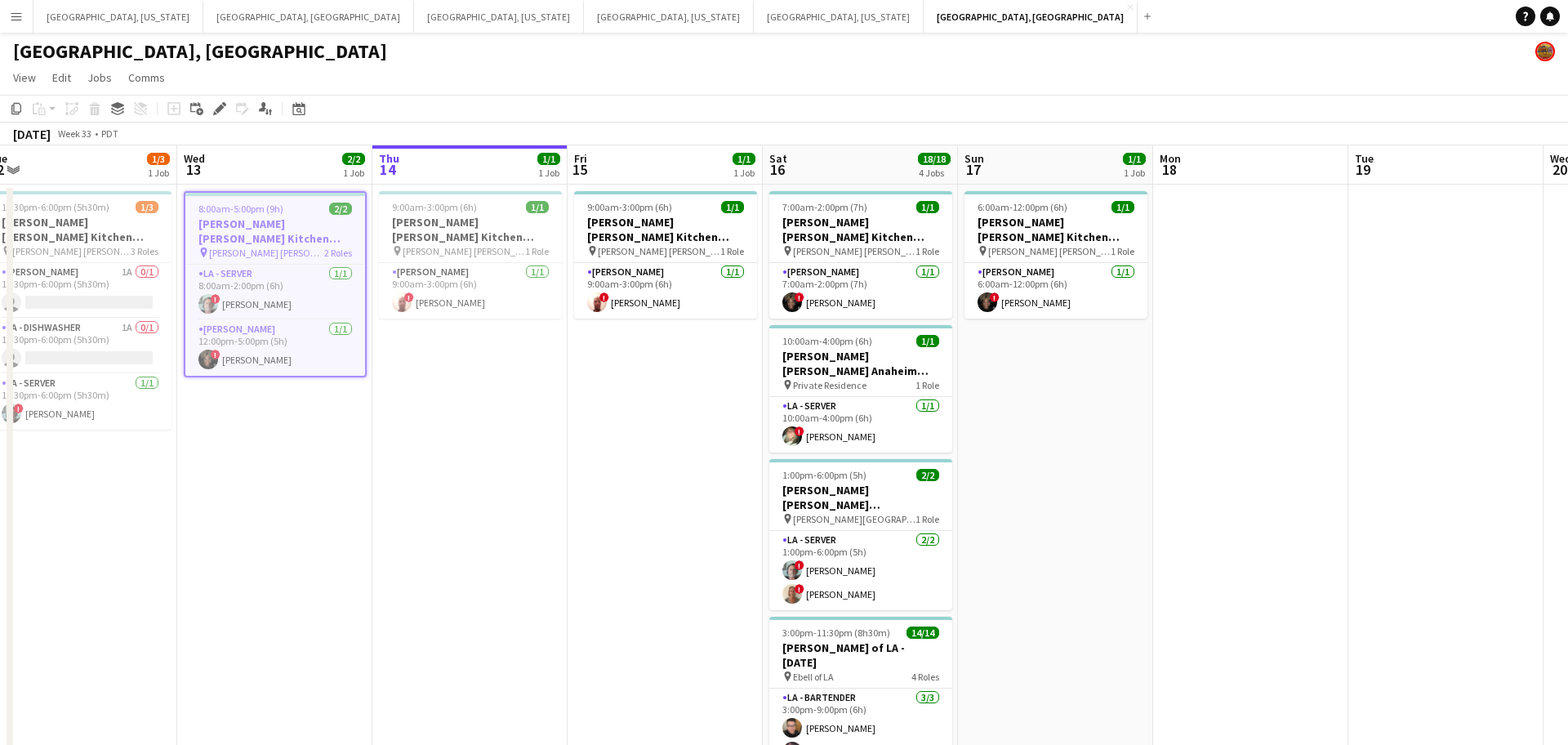
click at [6, 19] on button "Menu" at bounding box center [16, 16] width 33 height 33
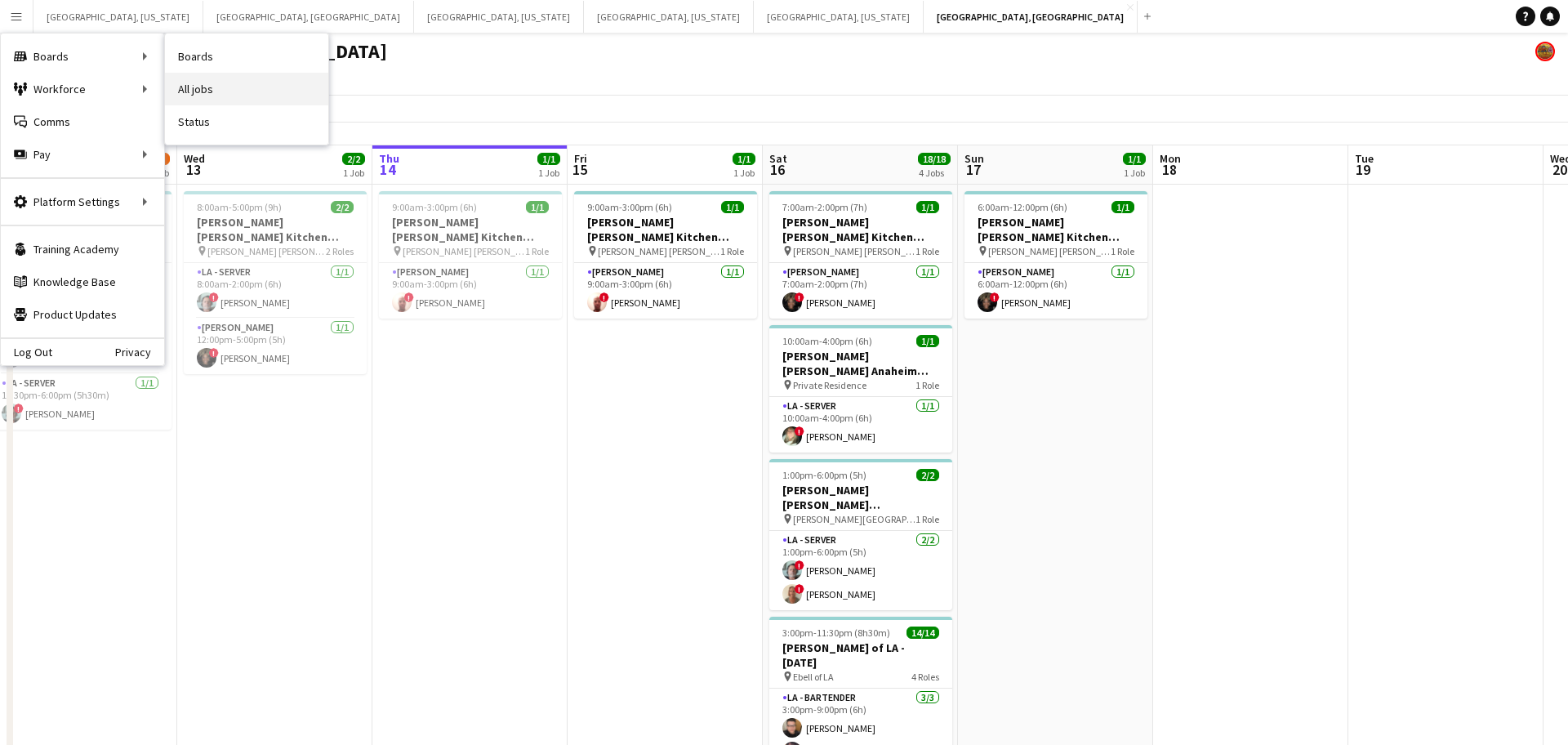
click at [230, 99] on link "All jobs" at bounding box center [247, 89] width 164 height 33
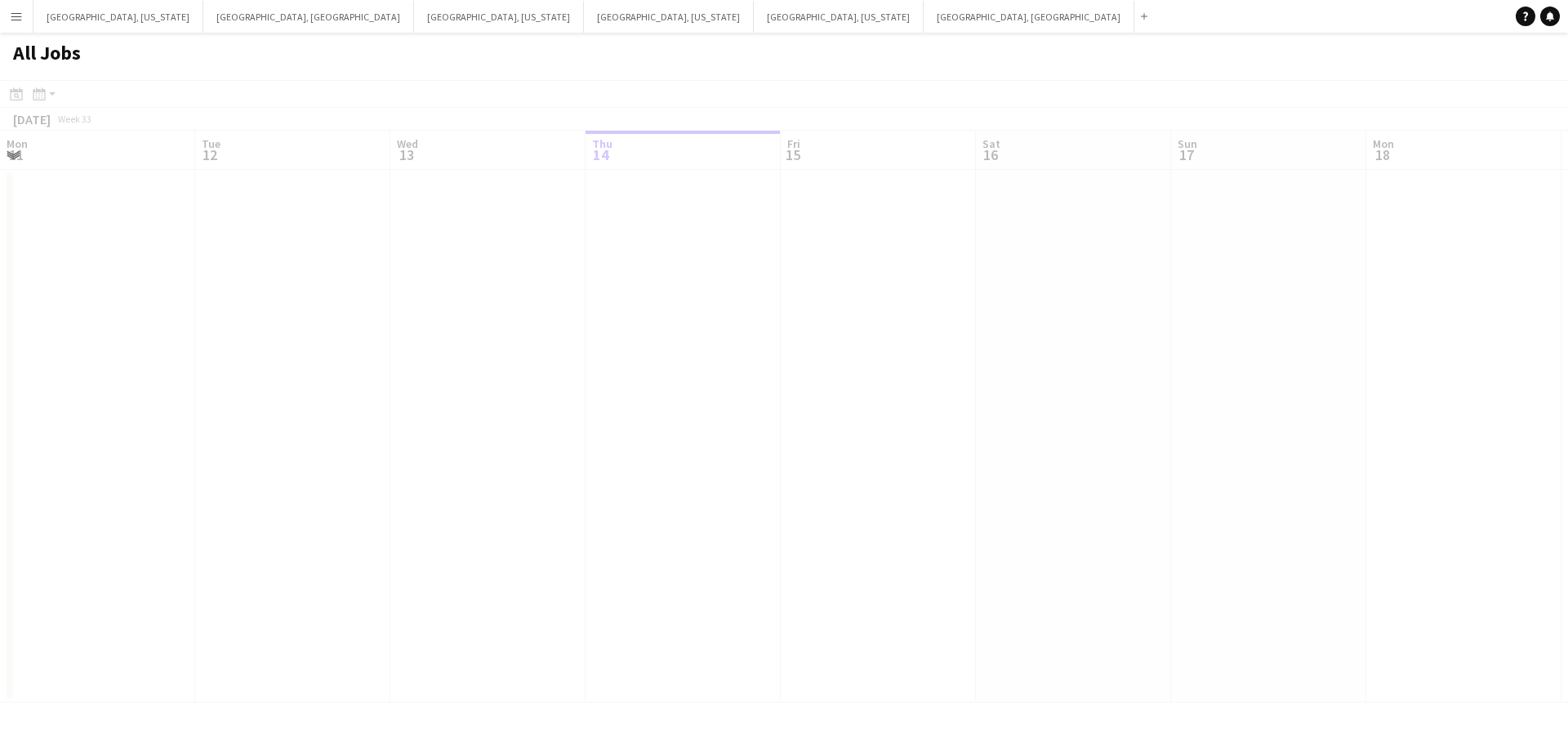
scroll to position [0, 390]
